Goal: Task Accomplishment & Management: Manage account settings

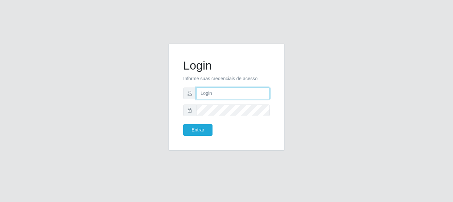
click at [215, 92] on input "text" at bounding box center [233, 94] width 74 height 12
type input "8"
type input "84999067869"
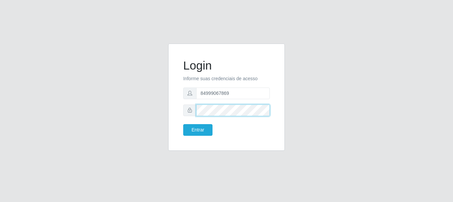
click at [183, 124] on button "Entrar" at bounding box center [197, 130] width 29 height 12
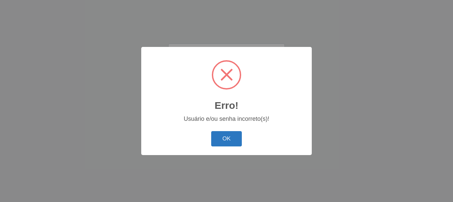
click at [228, 145] on button "OK" at bounding box center [226, 139] width 31 height 16
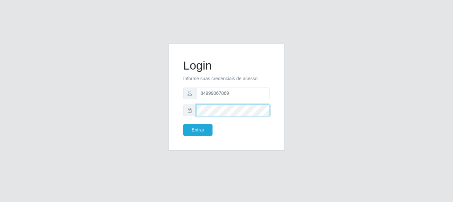
click at [183, 124] on button "Entrar" at bounding box center [197, 130] width 29 height 12
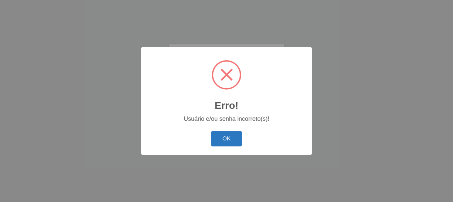
click at [235, 136] on button "OK" at bounding box center [226, 139] width 31 height 16
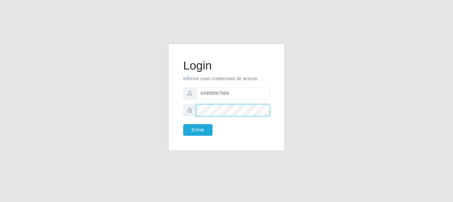
click at [150, 117] on div "Login Informe suas credenciais de acesso 84999067869 Entrar" at bounding box center [226, 101] width 379 height 115
